Goal: Navigation & Orientation: Find specific page/section

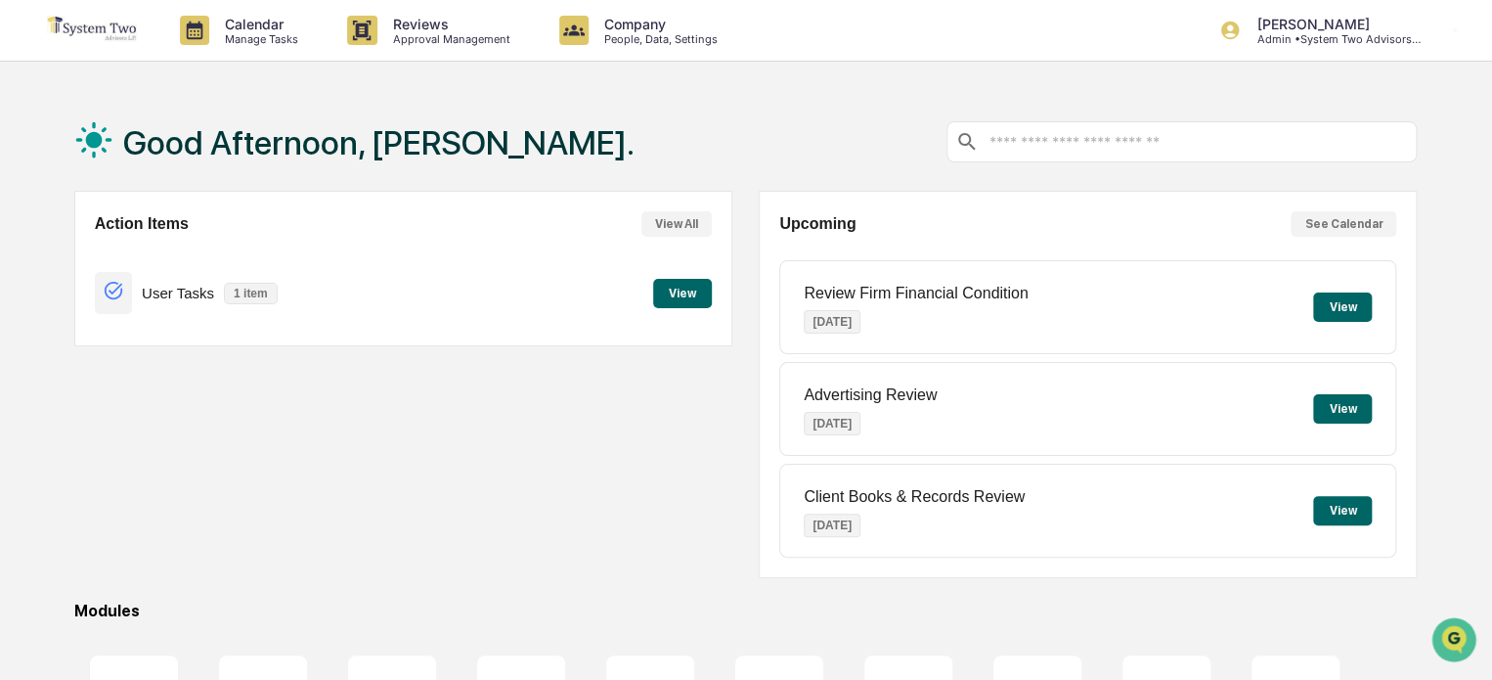
click at [680, 295] on button "View" at bounding box center [682, 293] width 59 height 29
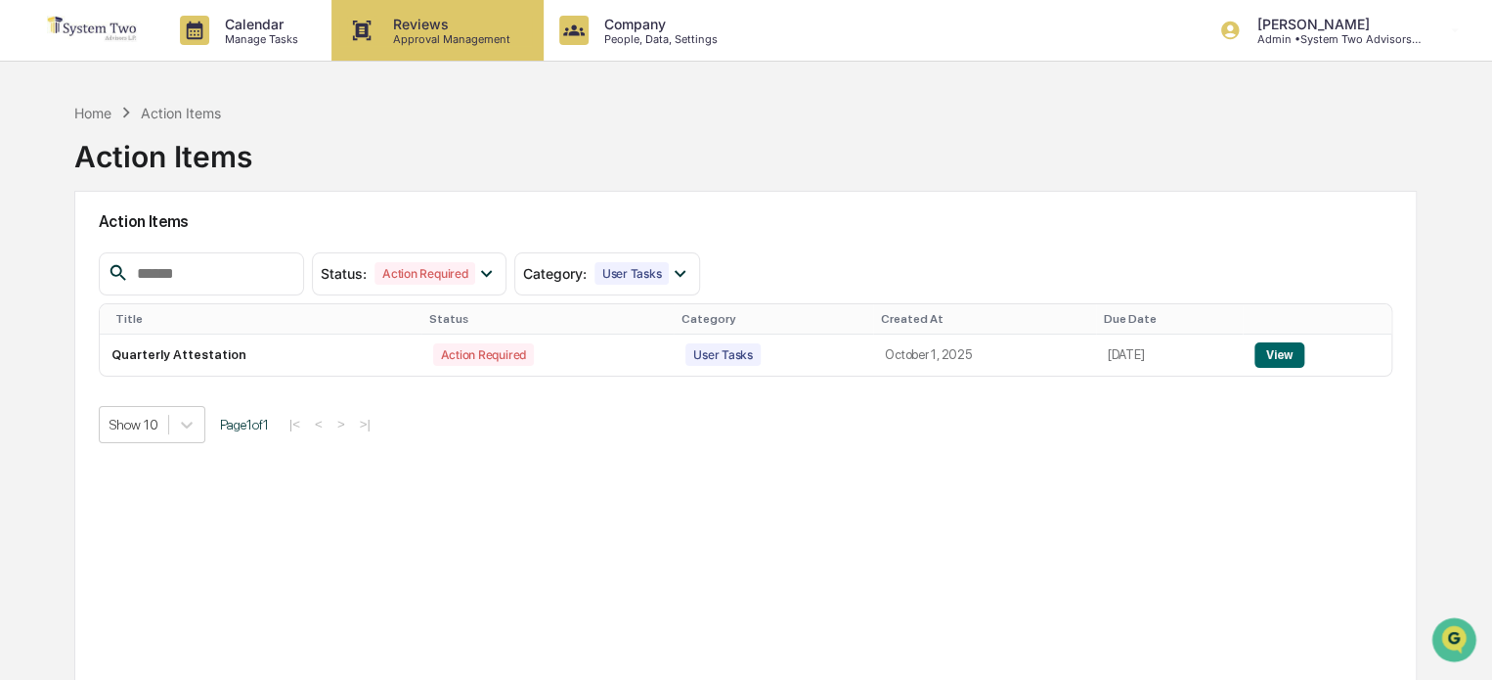
click at [472, 34] on p "Approval Management" at bounding box center [448, 39] width 143 height 14
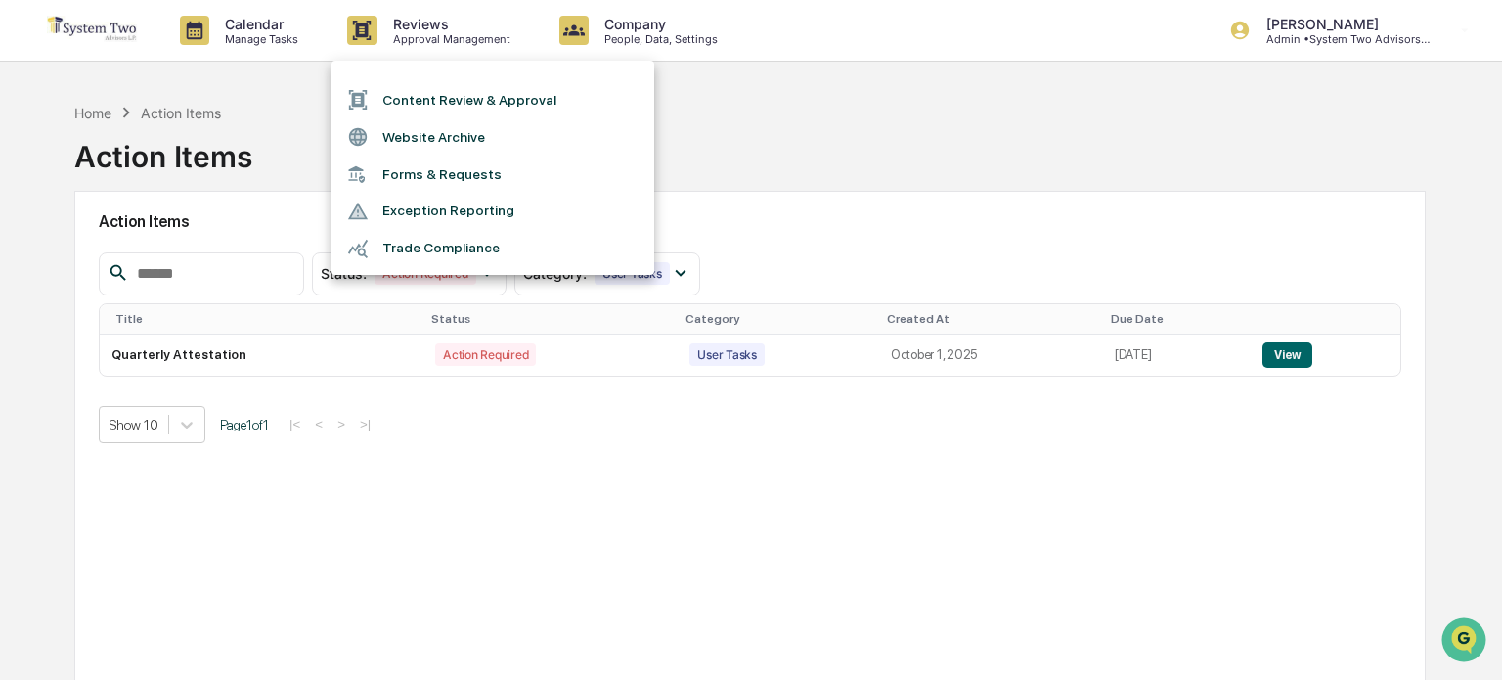
click at [282, 24] on div at bounding box center [751, 340] width 1502 height 680
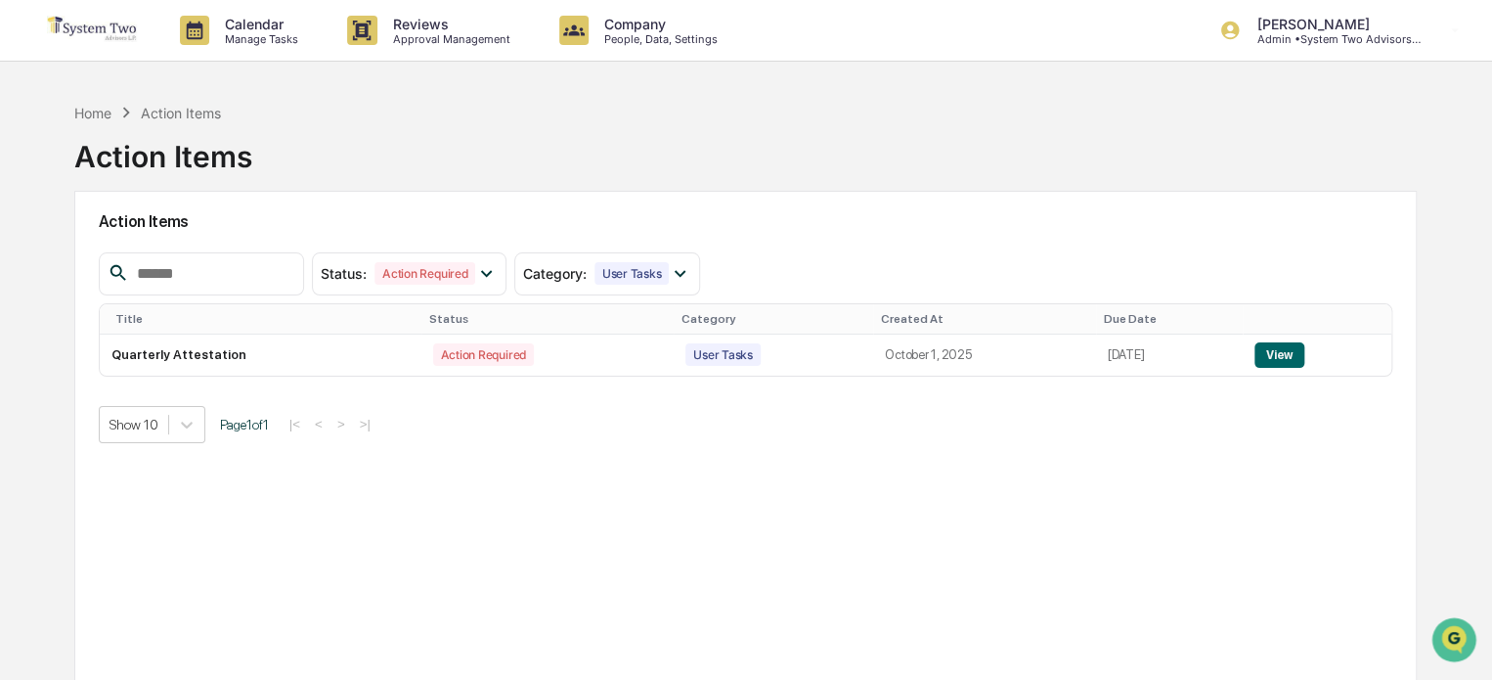
click at [282, 25] on p "Calendar" at bounding box center [258, 24] width 99 height 17
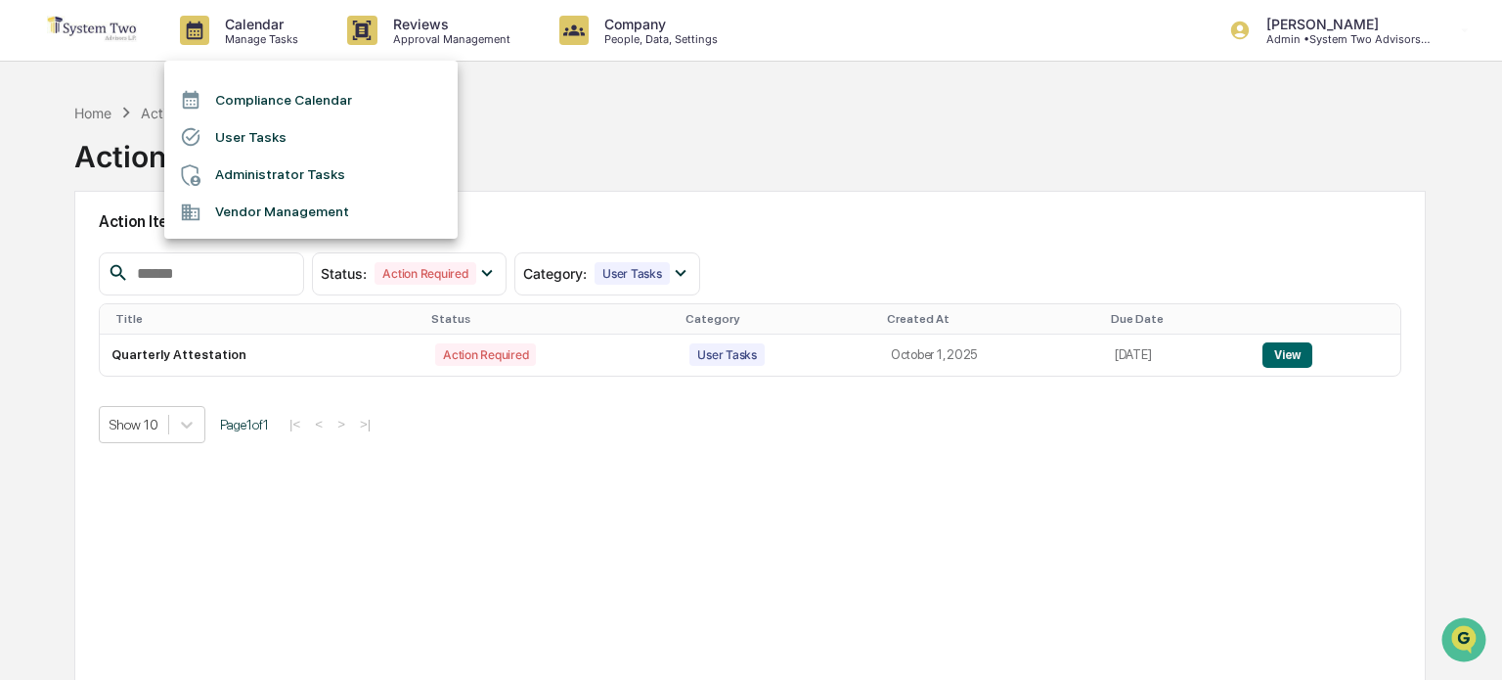
click at [289, 89] on li "Compliance Calendar" at bounding box center [310, 99] width 293 height 37
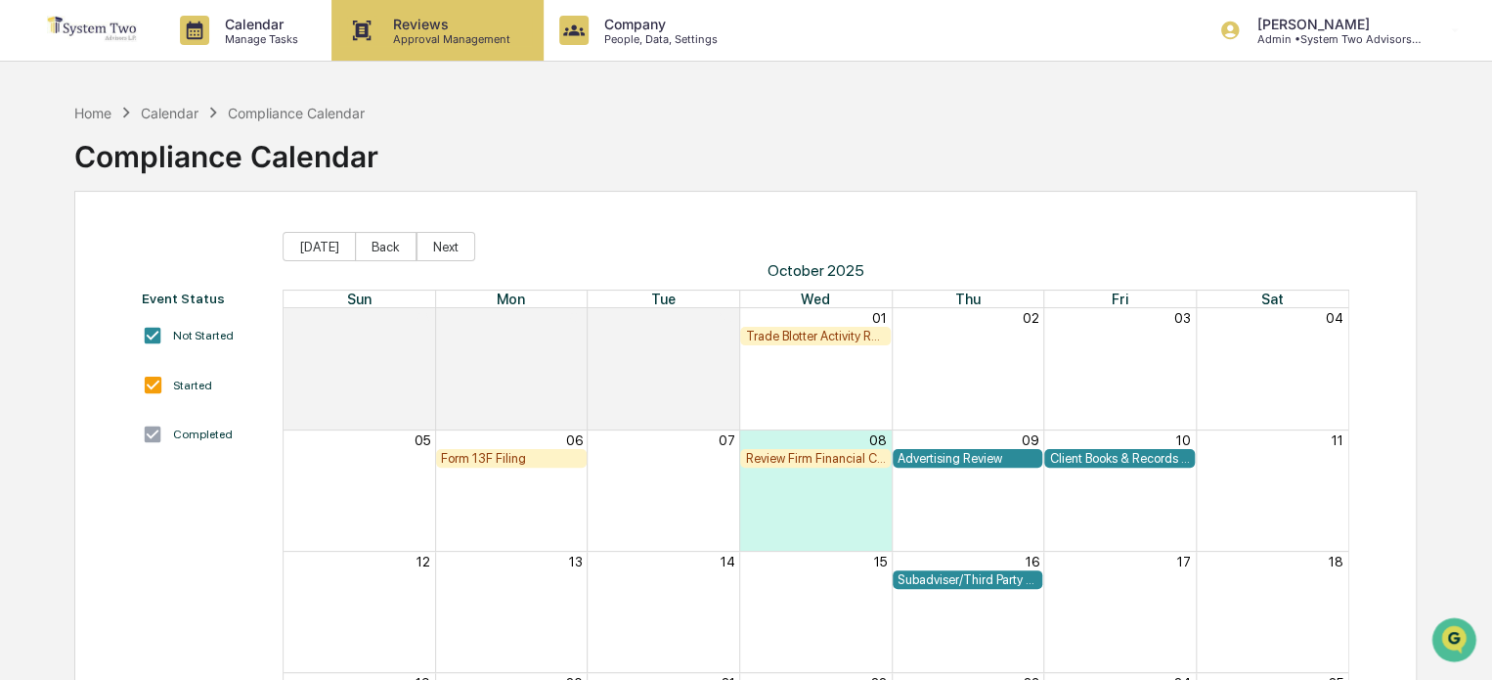
click at [474, 22] on p "Reviews" at bounding box center [448, 24] width 143 height 17
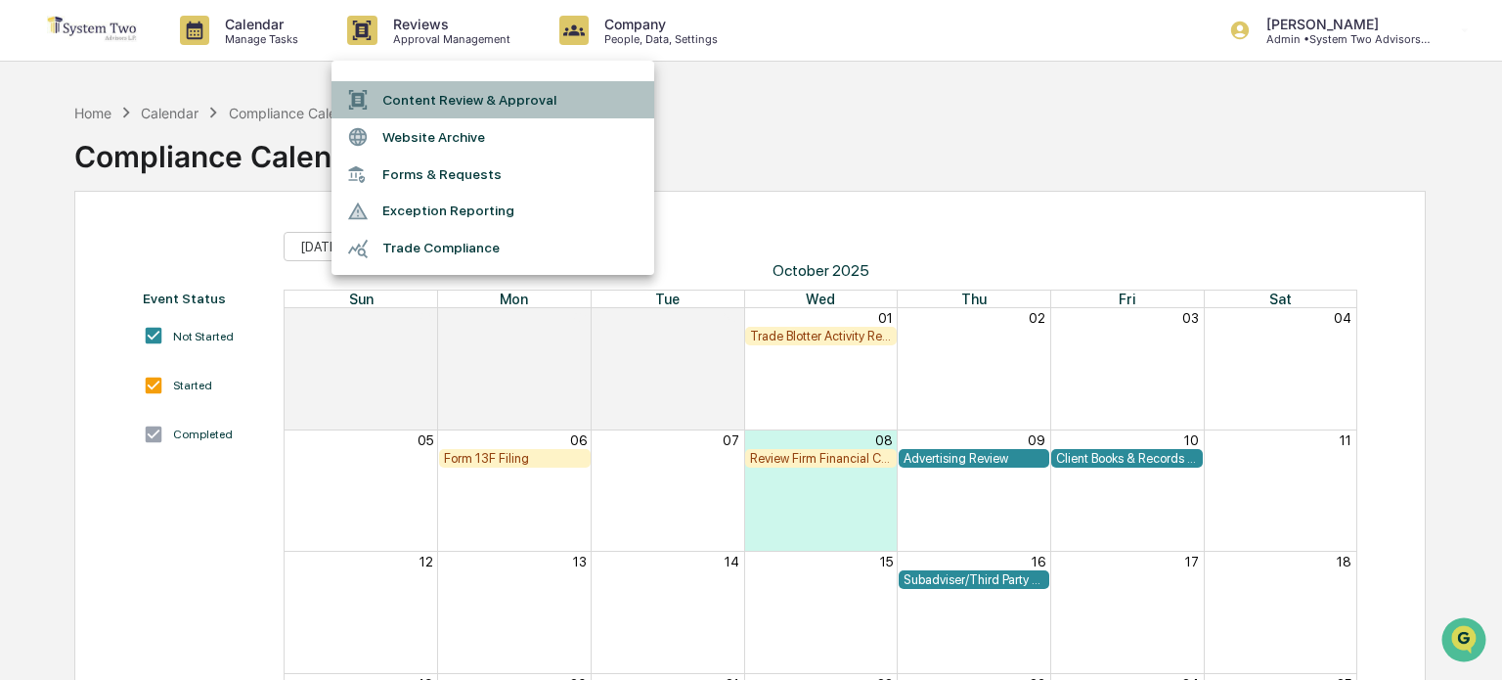
click at [477, 97] on li "Content Review & Approval" at bounding box center [492, 99] width 323 height 37
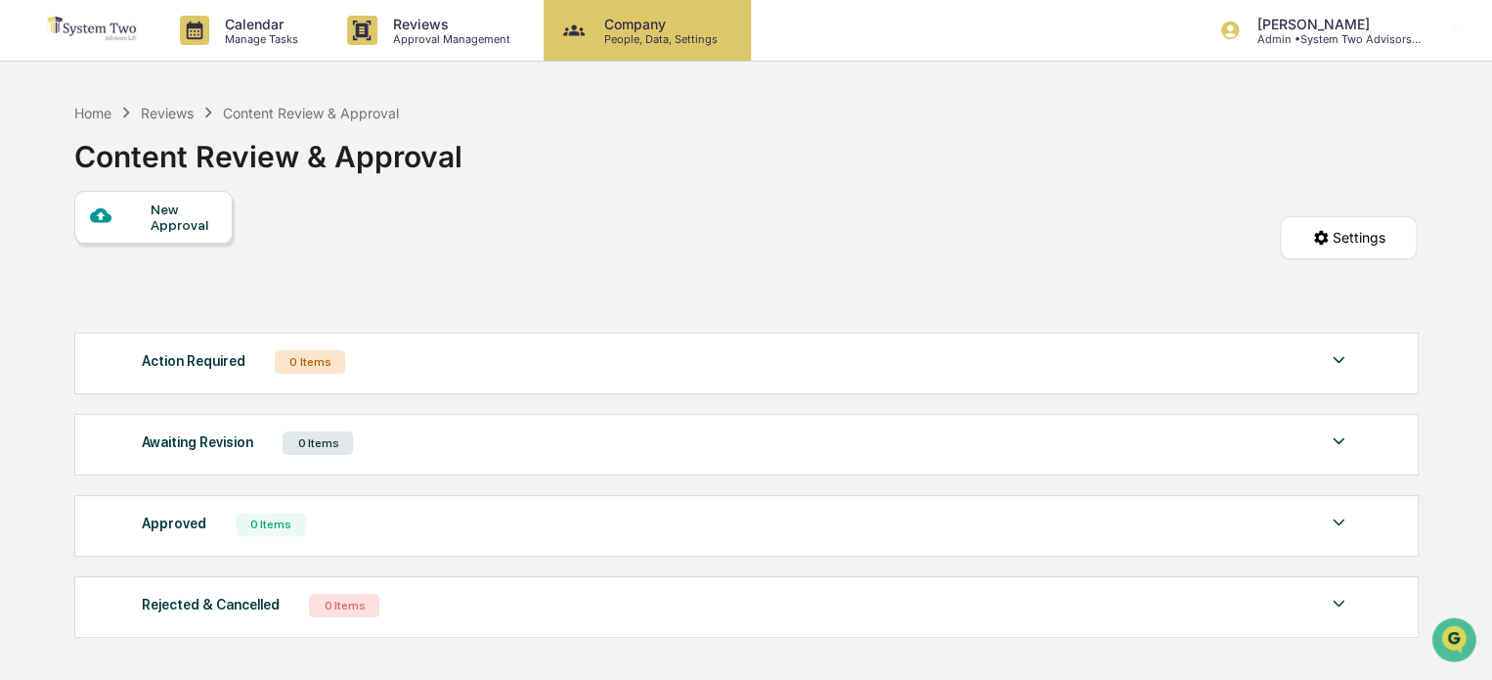
click at [677, 37] on p "People, Data, Settings" at bounding box center [658, 39] width 139 height 14
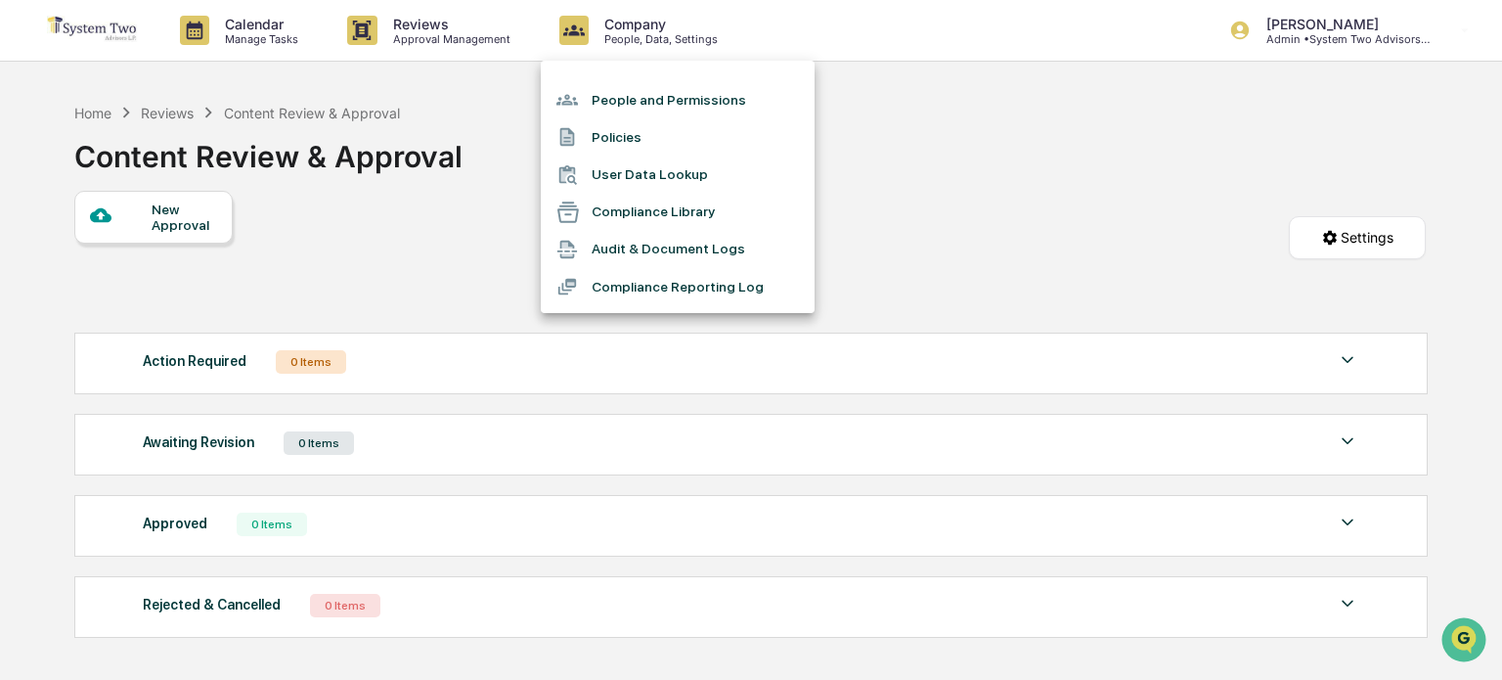
click at [666, 277] on li "Compliance Reporting Log" at bounding box center [678, 286] width 274 height 37
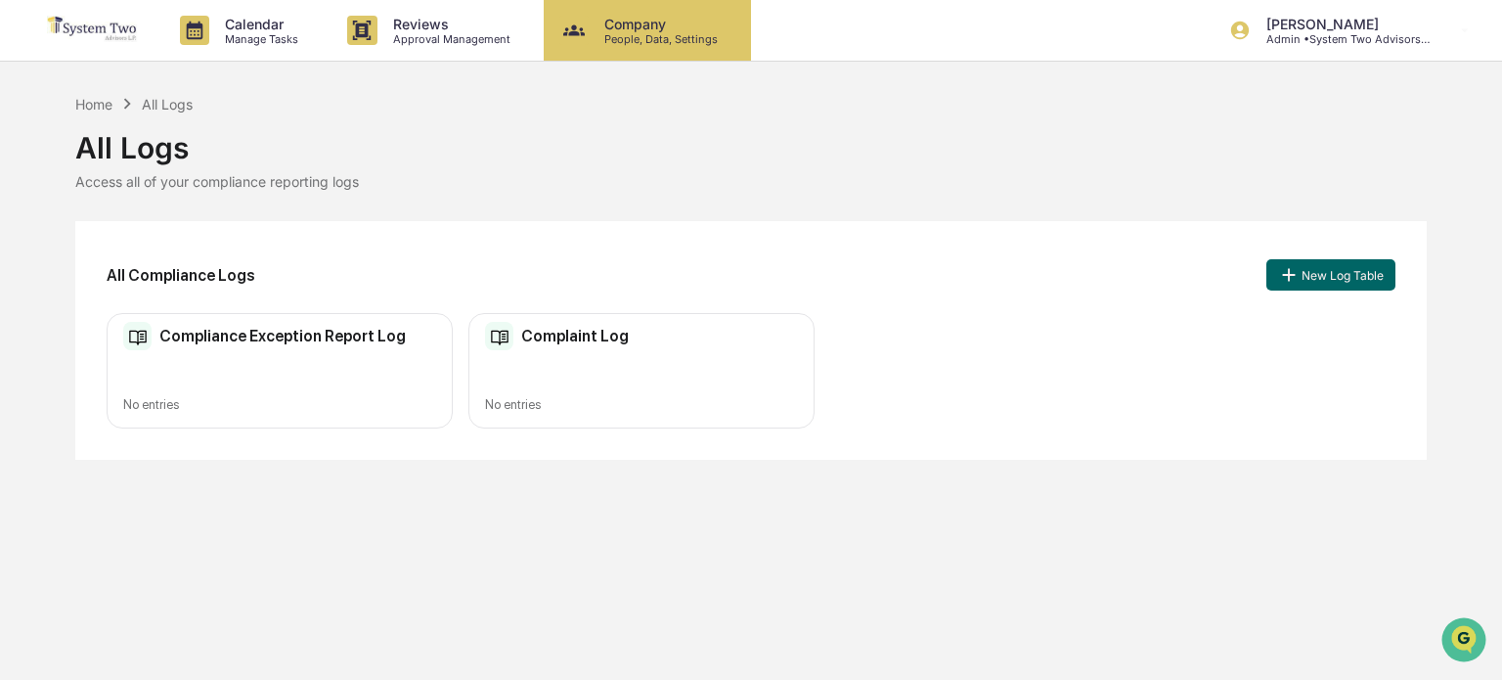
click at [669, 16] on p "Company" at bounding box center [658, 24] width 139 height 17
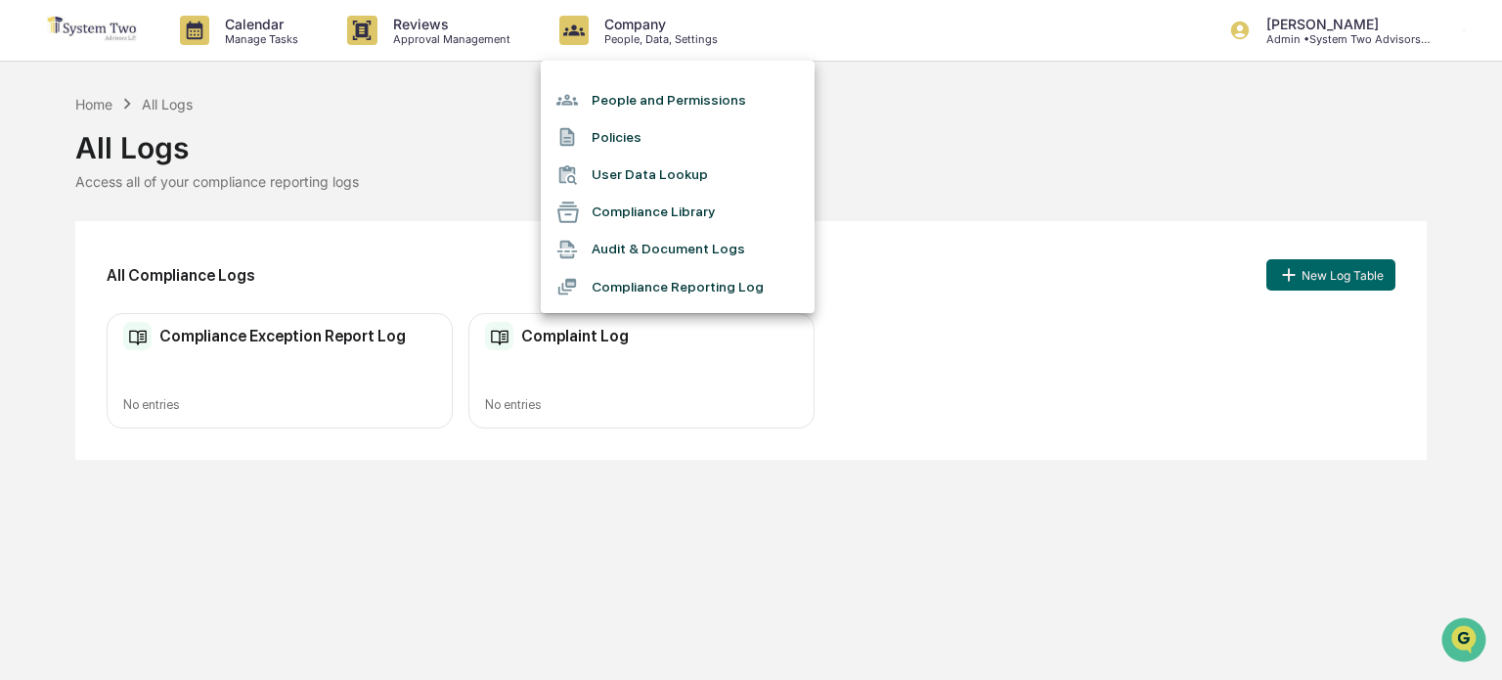
click at [661, 101] on li "People and Permissions" at bounding box center [678, 99] width 274 height 37
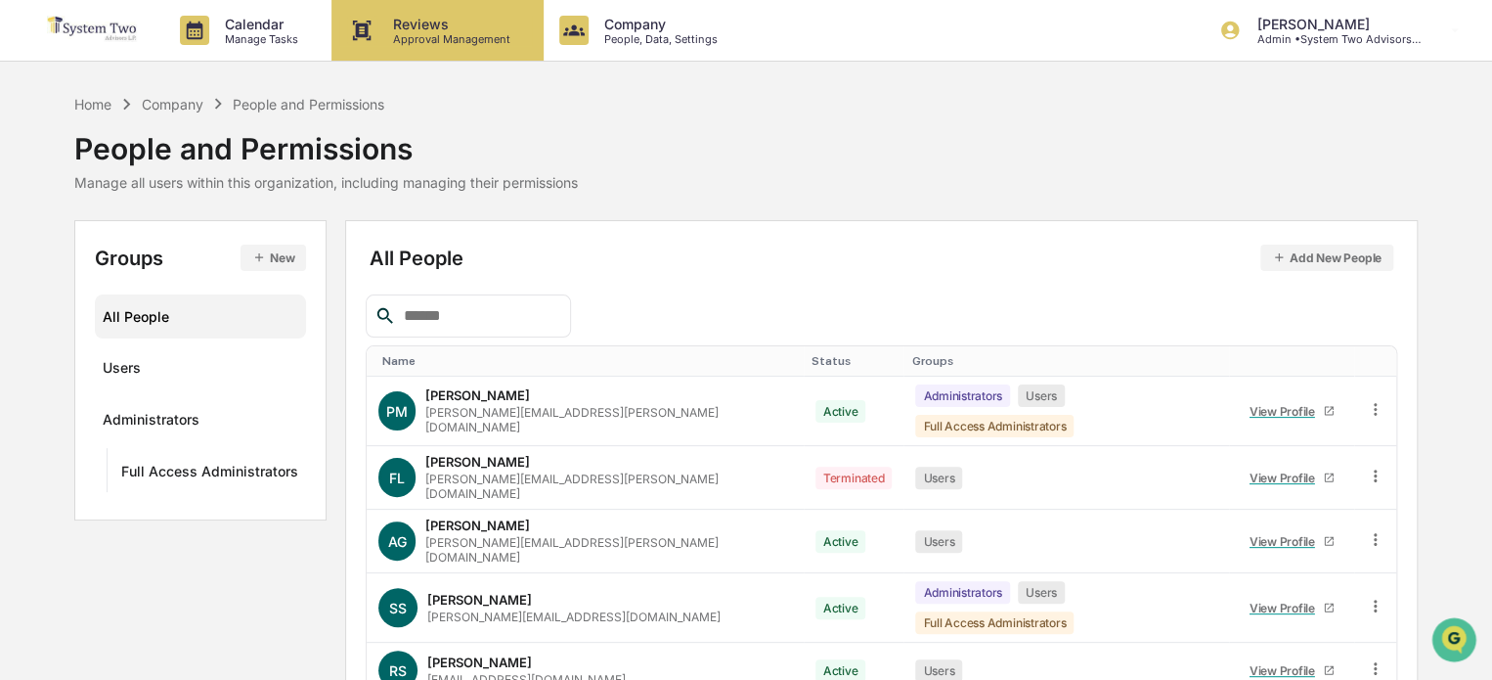
click at [431, 22] on p "Reviews" at bounding box center [448, 24] width 143 height 17
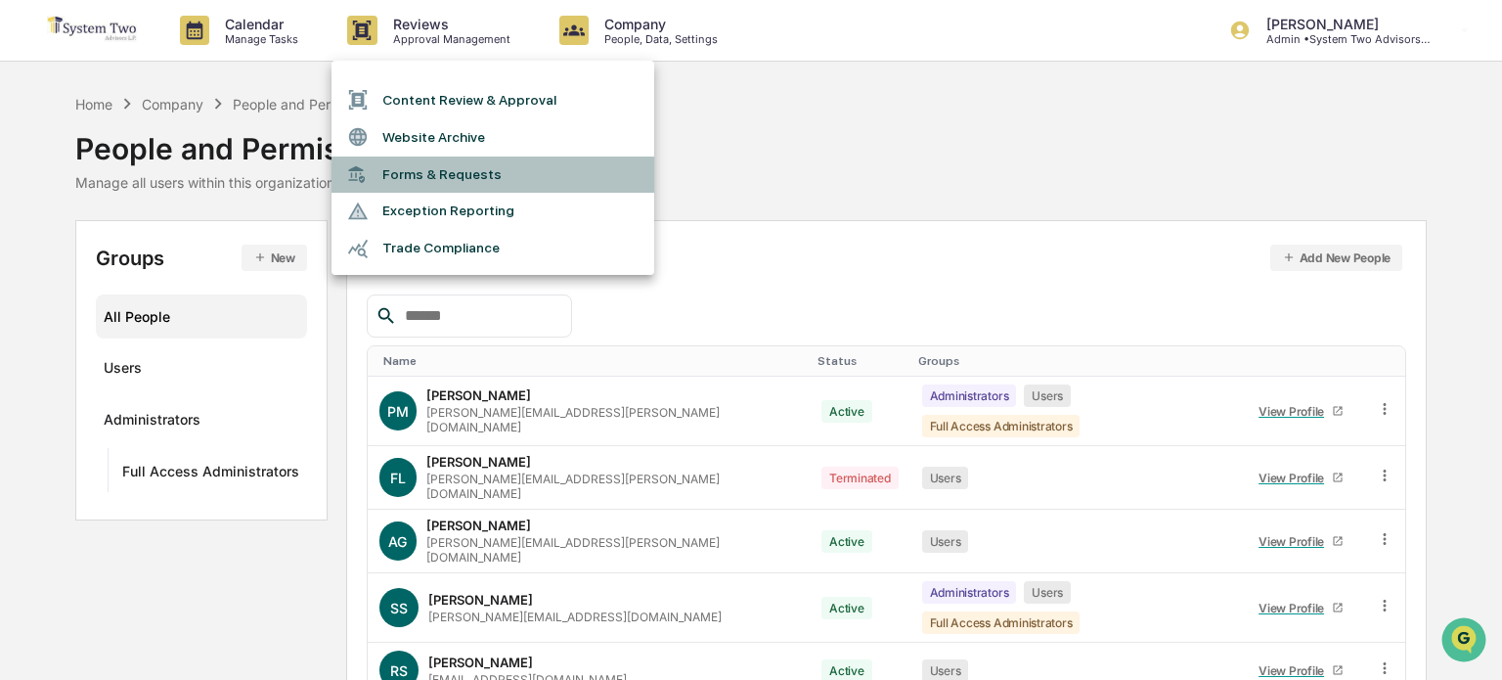
click at [440, 167] on li "Forms & Requests" at bounding box center [492, 174] width 323 height 36
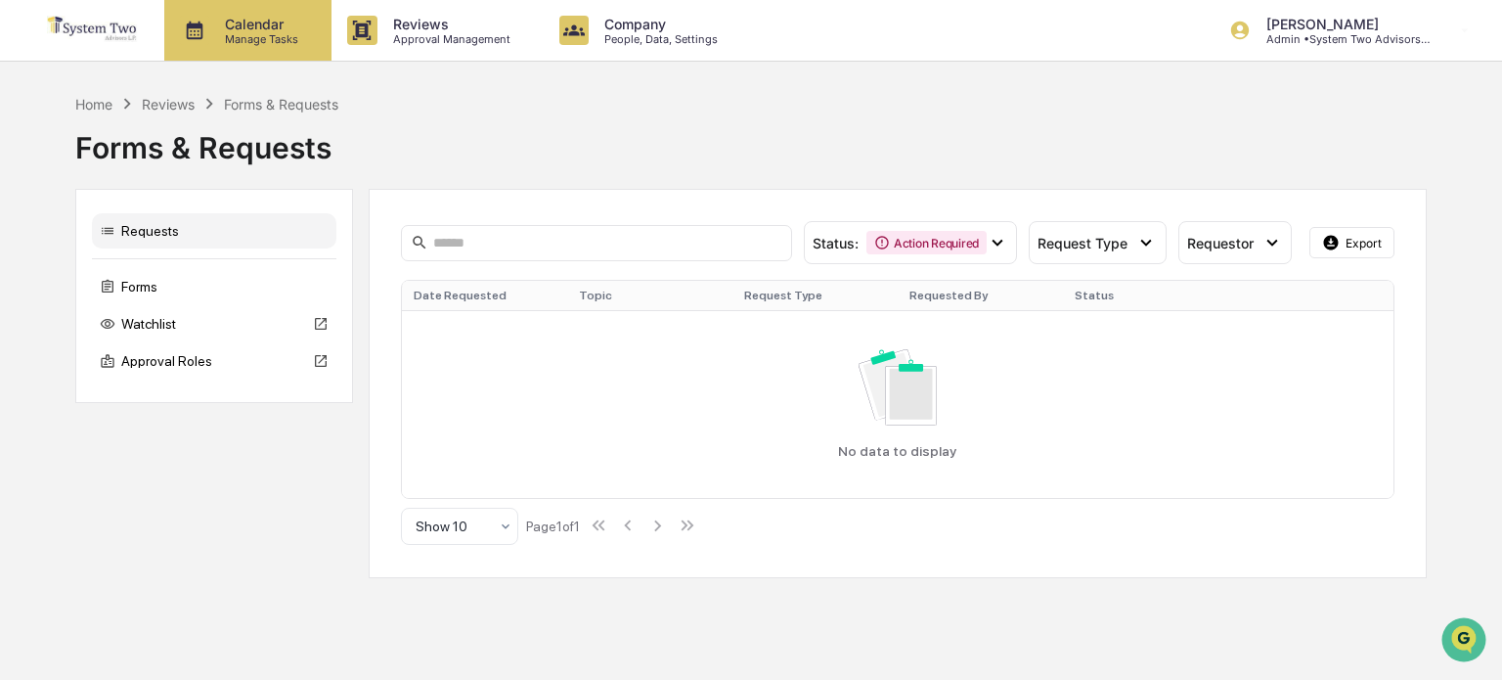
click at [240, 30] on p "Calendar" at bounding box center [258, 24] width 99 height 17
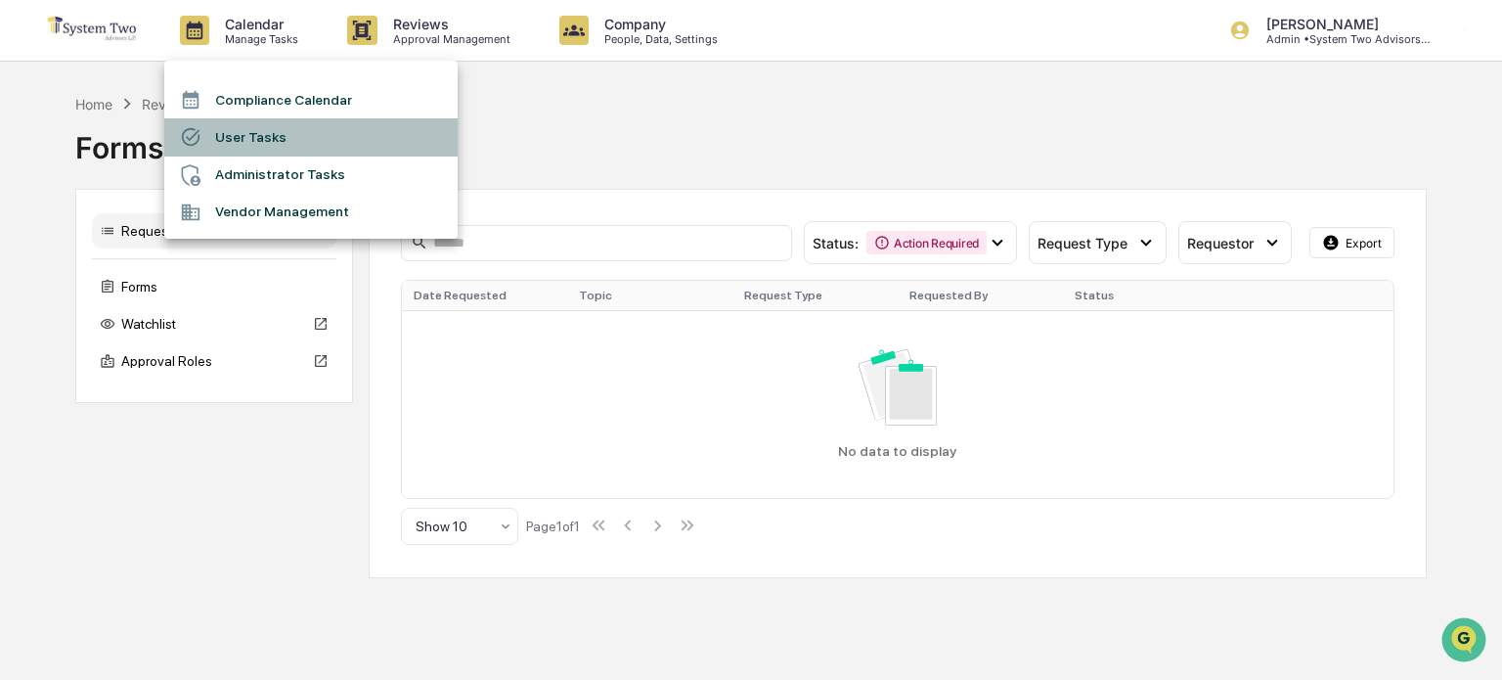
click at [286, 129] on li "User Tasks" at bounding box center [310, 136] width 293 height 37
